Goal: Information Seeking & Learning: Find specific page/section

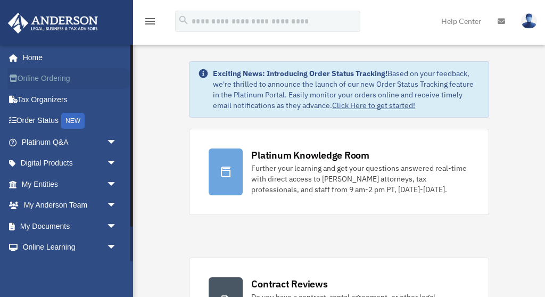
click at [61, 79] on link "Online Ordering" at bounding box center [70, 78] width 126 height 21
click at [44, 143] on link "Platinum Q&A arrow_drop_down" at bounding box center [70, 141] width 126 height 21
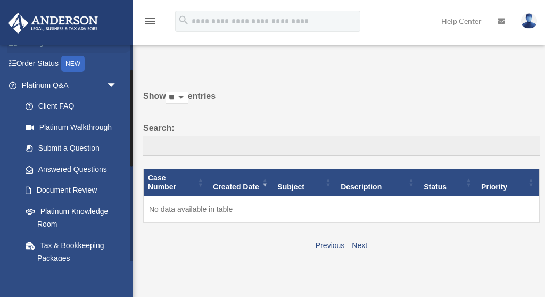
scroll to position [60, 0]
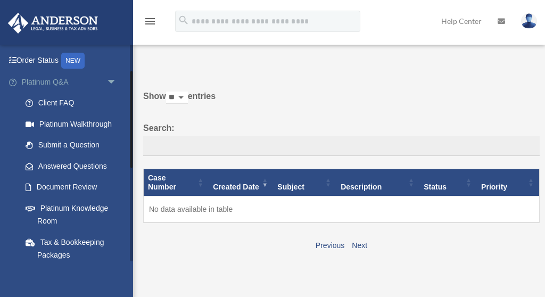
click at [114, 79] on span "arrow_drop_down" at bounding box center [116, 82] width 21 height 22
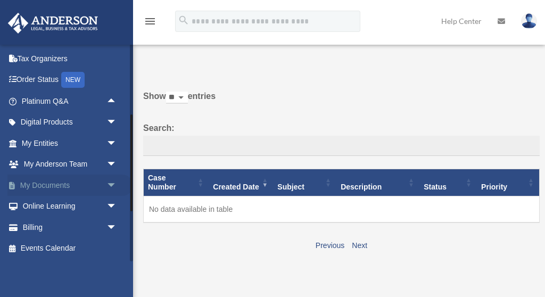
scroll to position [0, 0]
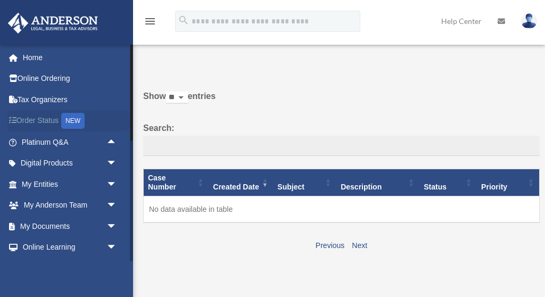
click at [47, 121] on link "Order Status NEW" at bounding box center [70, 121] width 126 height 22
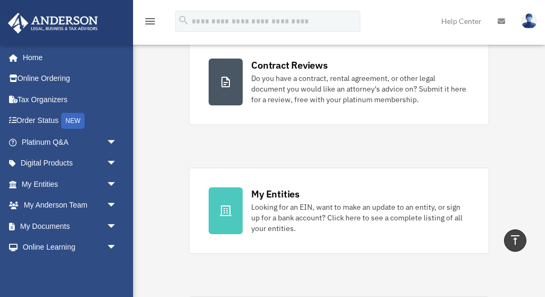
scroll to position [221, 0]
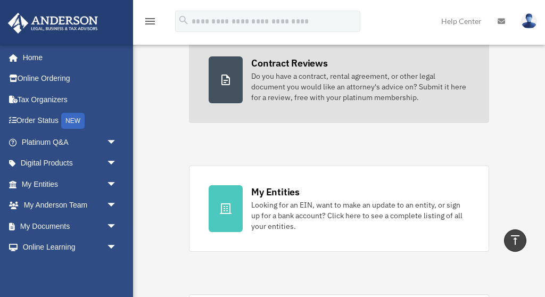
click at [342, 104] on link "Contract Reviews Do you have a contract, rental agreement, or other legal docum…" at bounding box center [339, 80] width 300 height 86
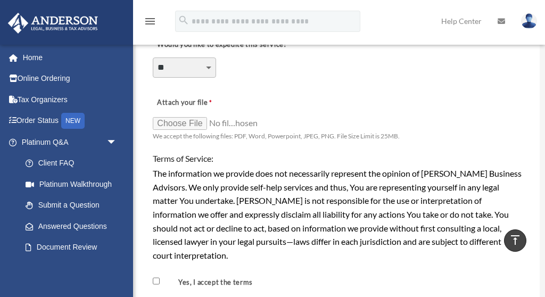
scroll to position [834, 0]
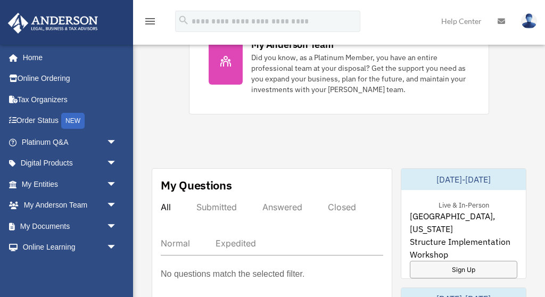
scroll to position [498, 0]
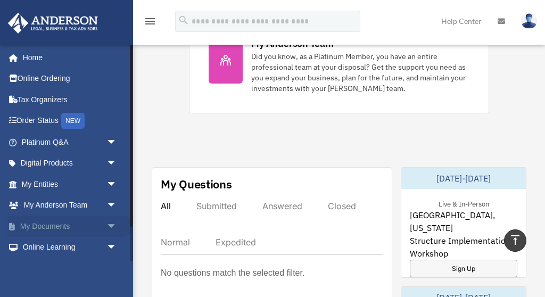
click at [81, 225] on link "My Documents arrow_drop_down" at bounding box center [70, 226] width 126 height 21
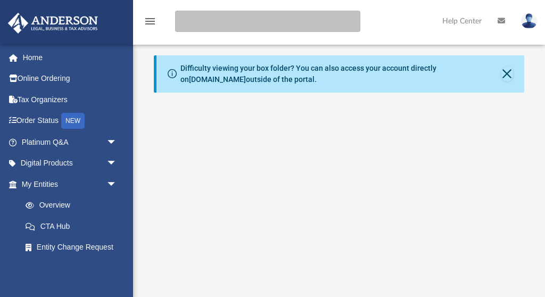
click at [221, 23] on input "search" at bounding box center [267, 21] width 185 height 21
type input "**********"
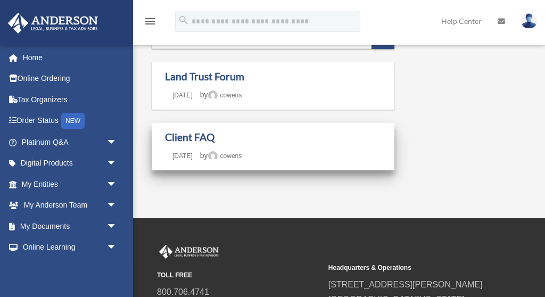
scroll to position [36, 0]
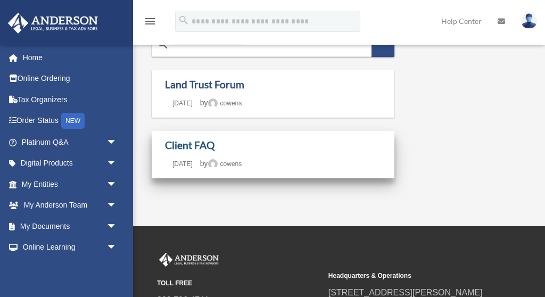
click at [192, 146] on link "Client FAQ" at bounding box center [190, 145] width 50 height 12
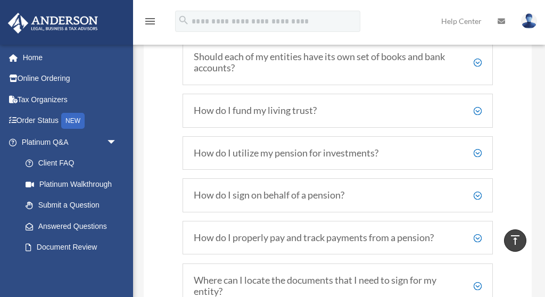
scroll to position [1257, 0]
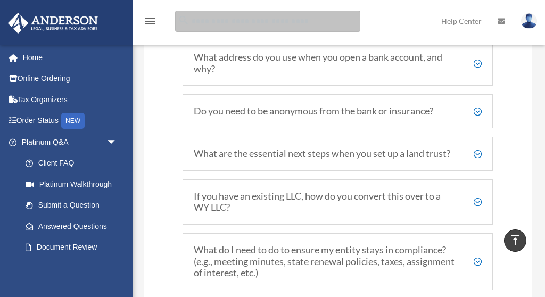
click at [234, 23] on input "search" at bounding box center [267, 21] width 185 height 21
type input "**********"
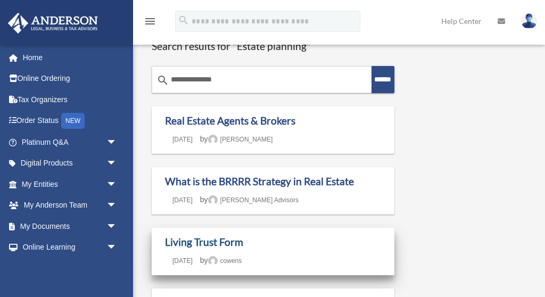
click at [227, 243] on link "Living Trust Form" at bounding box center [204, 242] width 78 height 12
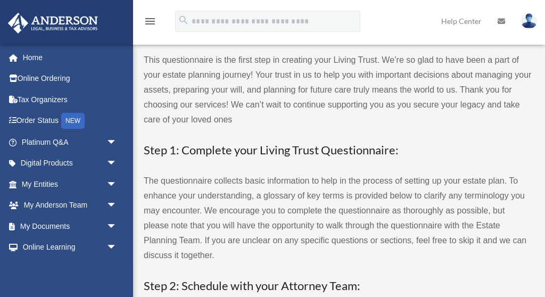
click at [153, 22] on icon "menu" at bounding box center [150, 21] width 13 height 13
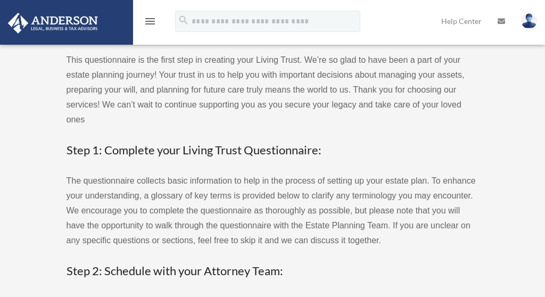
click at [153, 22] on icon "menu" at bounding box center [150, 21] width 13 height 13
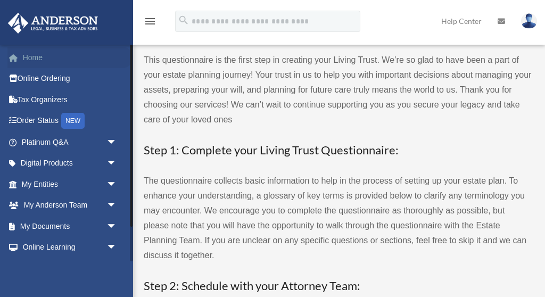
click at [33, 60] on link "Home" at bounding box center [70, 57] width 126 height 21
